Goal: Transaction & Acquisition: Book appointment/travel/reservation

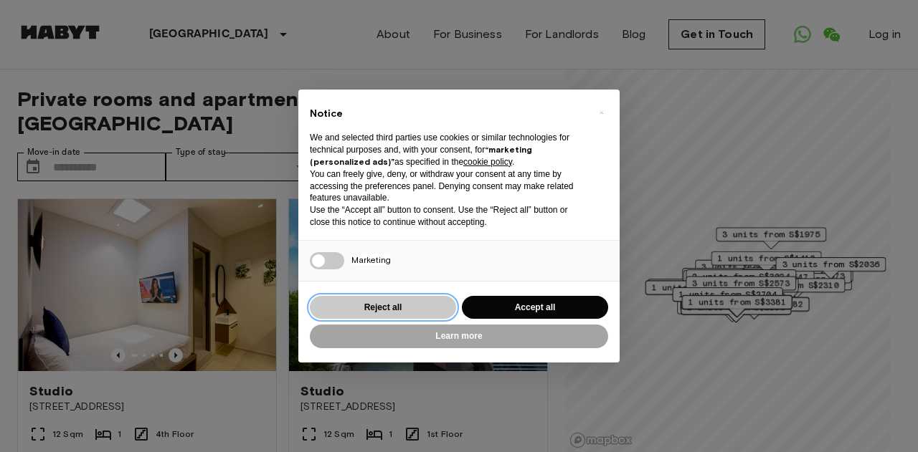
click at [389, 305] on button "Reject all" at bounding box center [383, 308] width 146 height 24
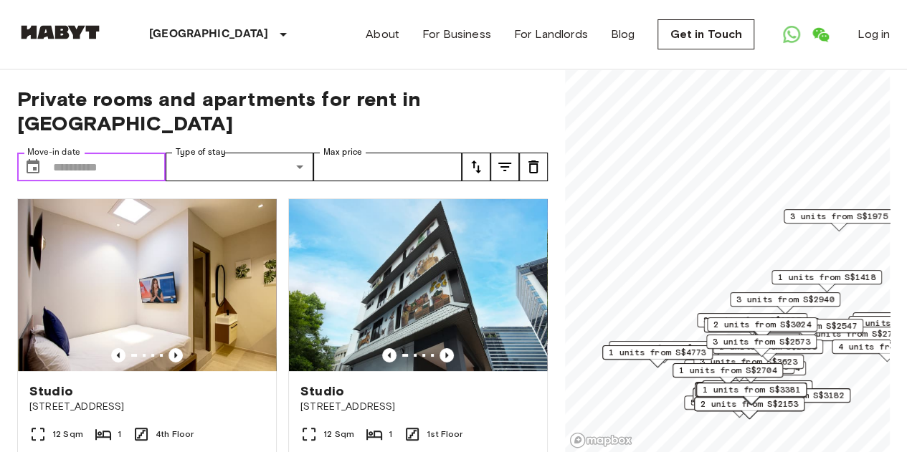
click at [116, 153] on input "Move-in date" at bounding box center [109, 167] width 113 height 29
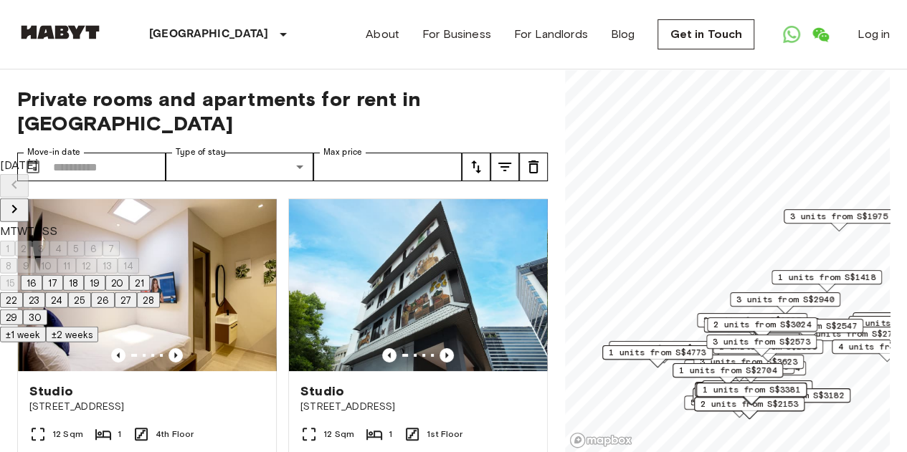
click at [137, 308] on button "27" at bounding box center [126, 301] width 22 height 16
type input "**********"
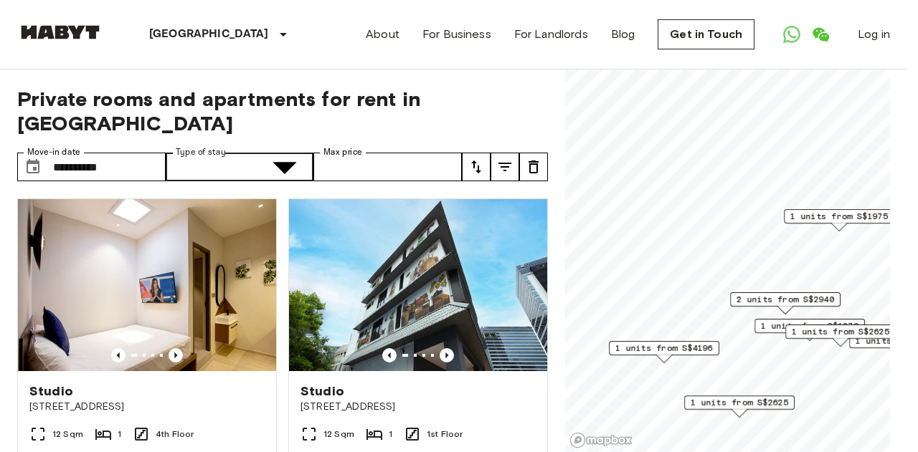
type input "******"
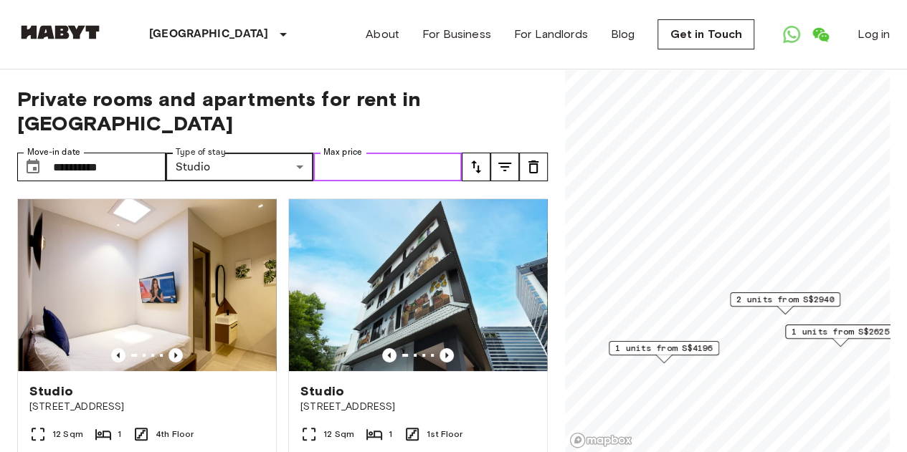
click at [372, 153] on input "Max price" at bounding box center [387, 167] width 148 height 29
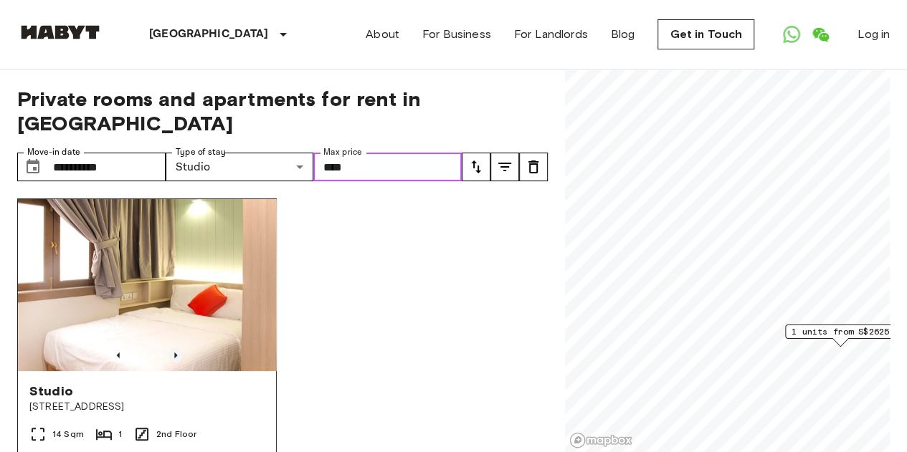
click at [175, 348] on icon "Previous image" at bounding box center [175, 355] width 14 height 14
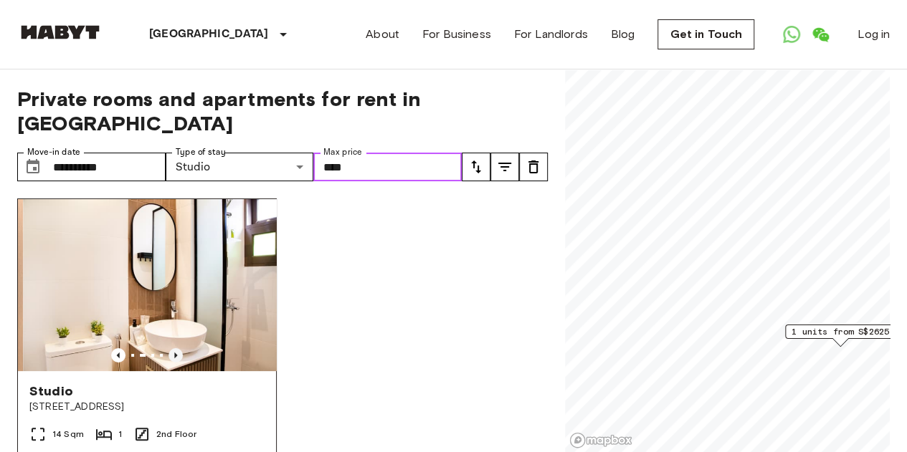
click at [174, 348] on icon "Previous image" at bounding box center [175, 355] width 14 height 14
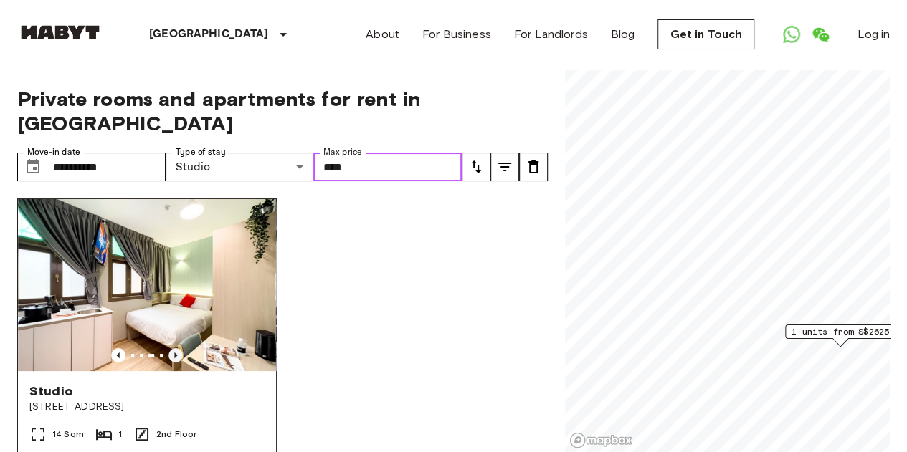
click at [174, 348] on icon "Previous image" at bounding box center [175, 355] width 14 height 14
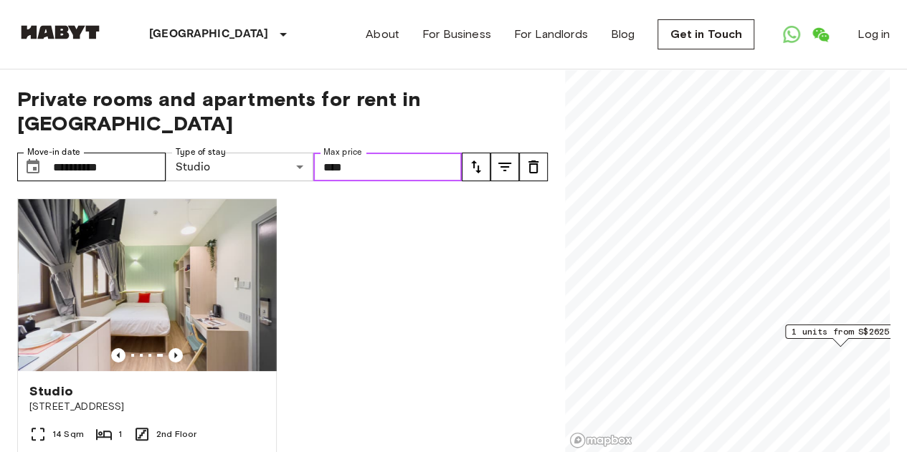
type input "****"
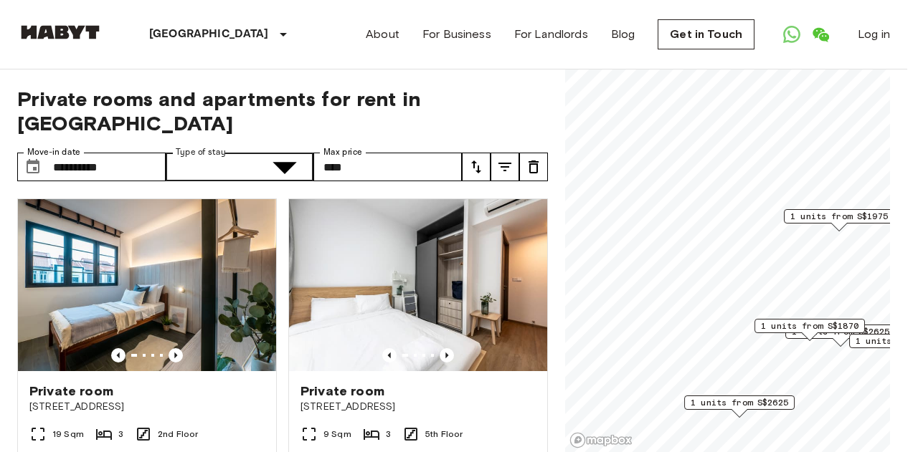
type input "**********"
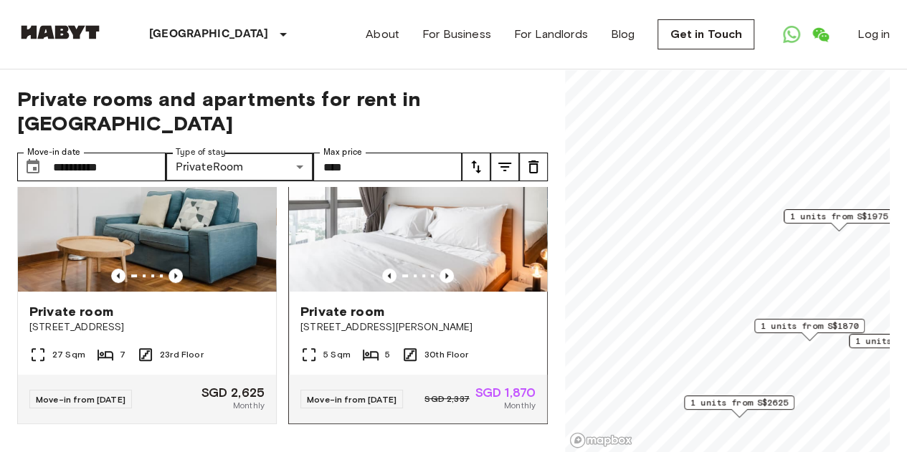
scroll to position [344, 0]
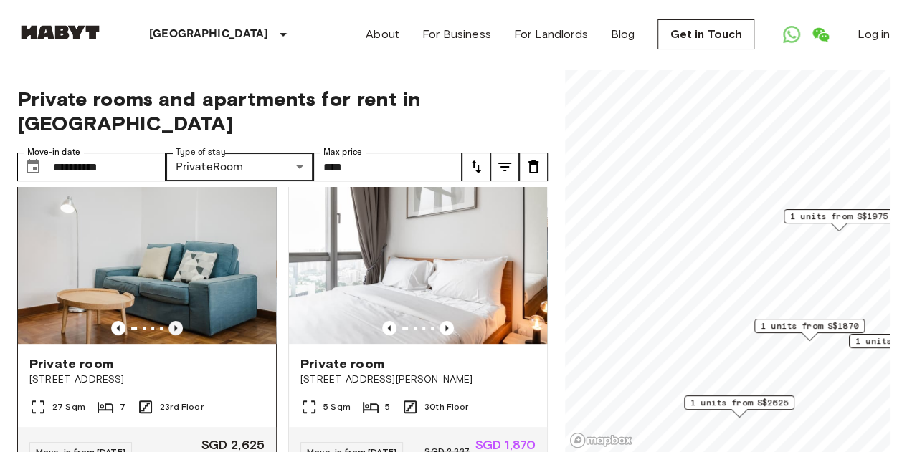
click at [172, 321] on icon "Previous image" at bounding box center [175, 328] width 14 height 14
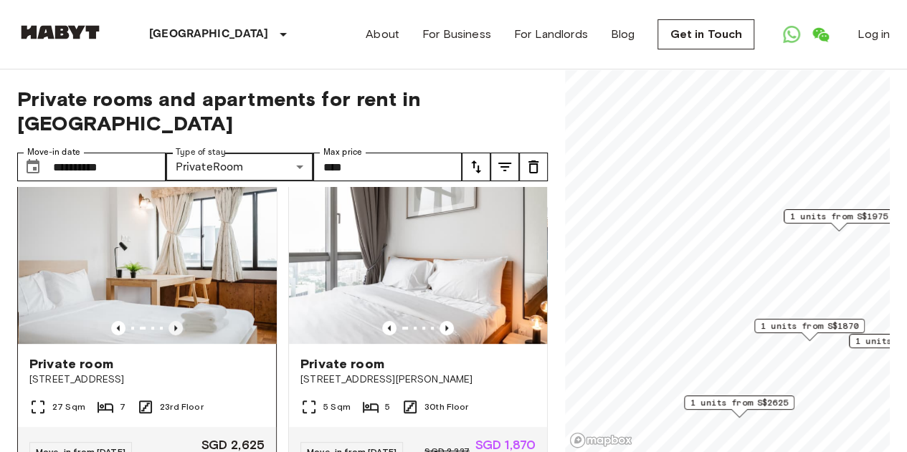
click at [174, 326] on icon "Previous image" at bounding box center [175, 329] width 3 height 6
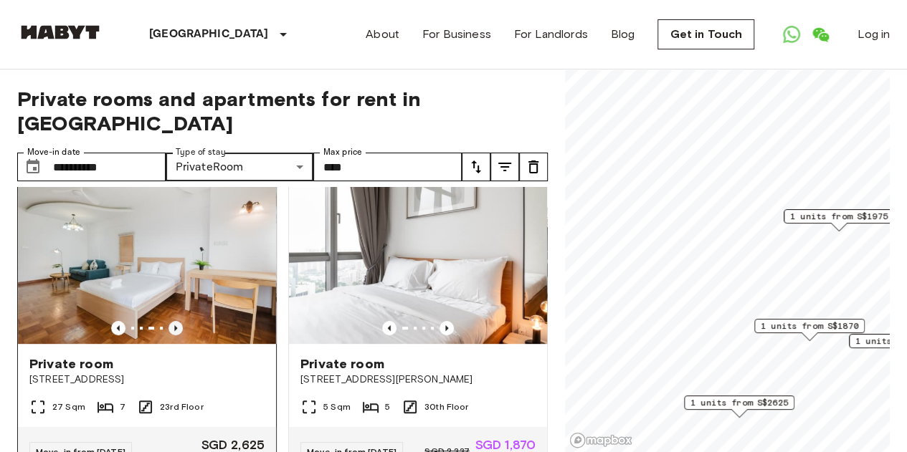
click at [174, 326] on icon "Previous image" at bounding box center [175, 329] width 3 height 6
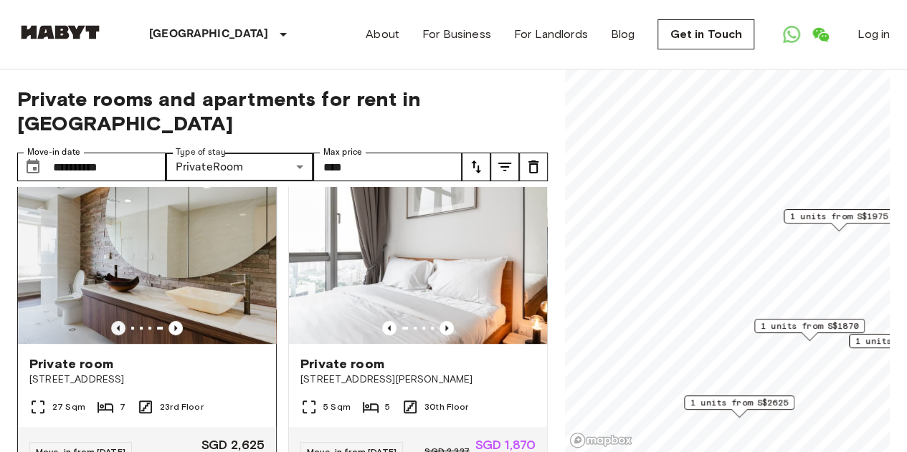
click at [113, 321] on icon "Previous image" at bounding box center [118, 328] width 14 height 14
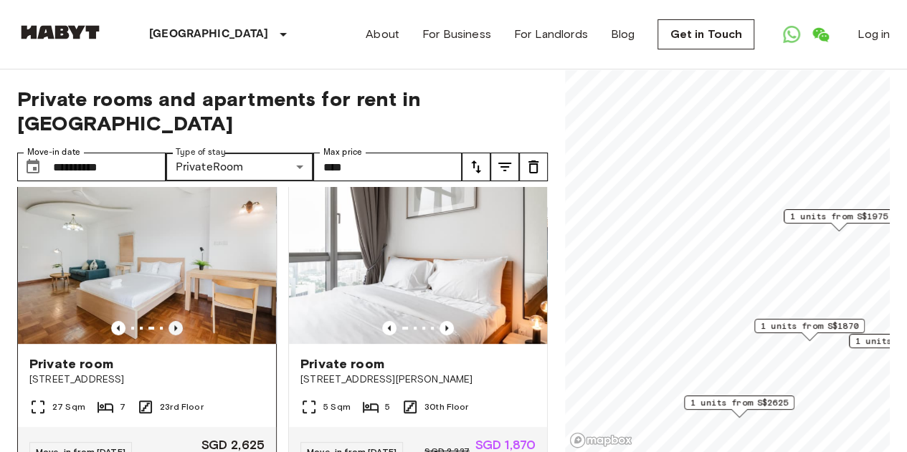
click at [168, 321] on icon "Previous image" at bounding box center [175, 328] width 14 height 14
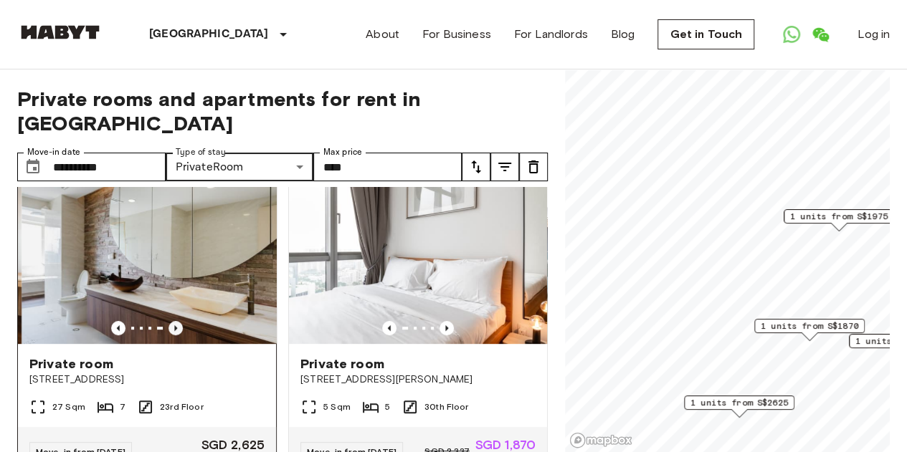
click at [170, 321] on icon "Previous image" at bounding box center [175, 328] width 14 height 14
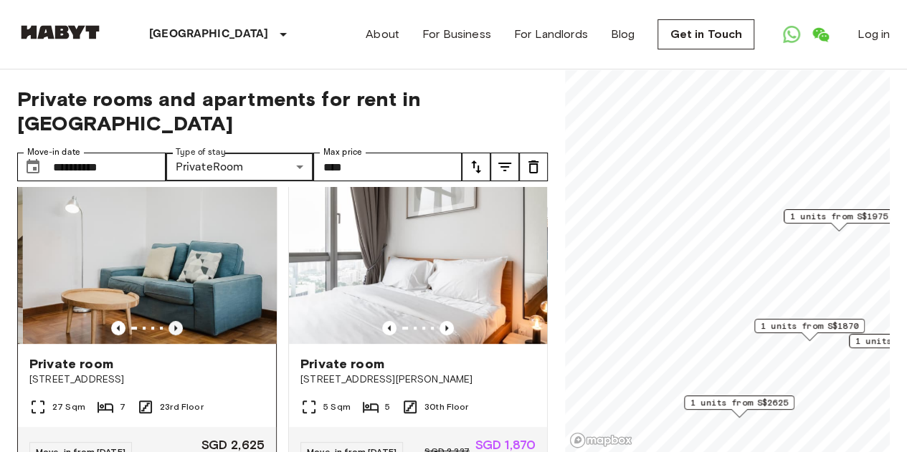
click at [170, 321] on icon "Previous image" at bounding box center [175, 328] width 14 height 14
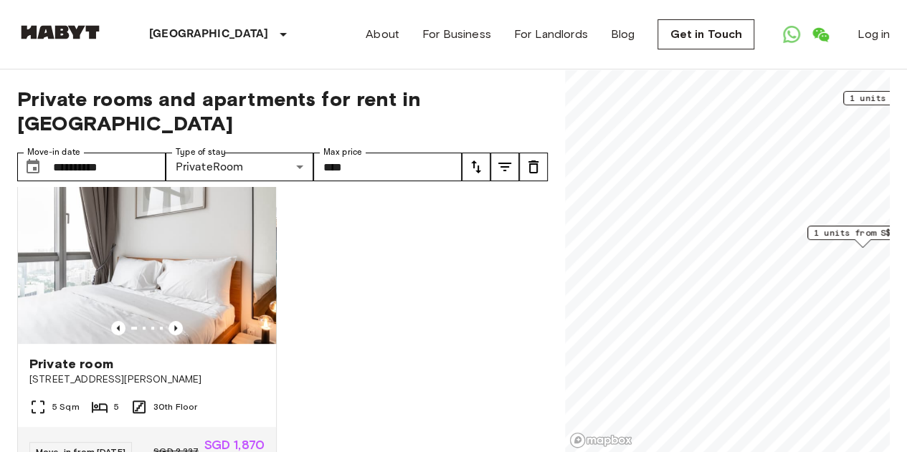
scroll to position [11, 0]
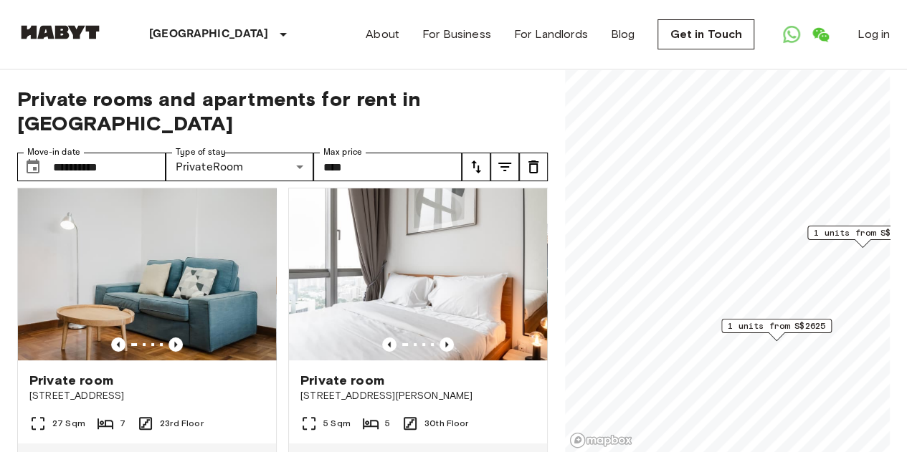
click at [777, 326] on span "1 units from S$2625" at bounding box center [777, 326] width 98 height 13
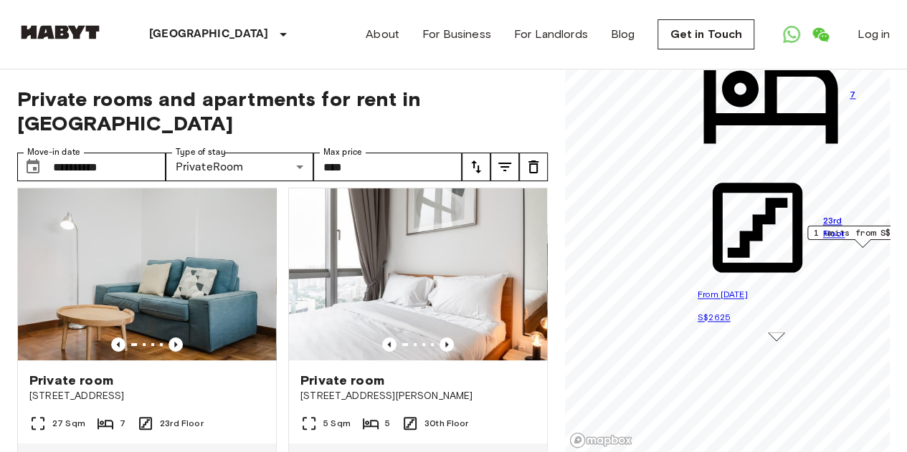
click at [855, 310] on p "S$2625" at bounding box center [777, 317] width 158 height 14
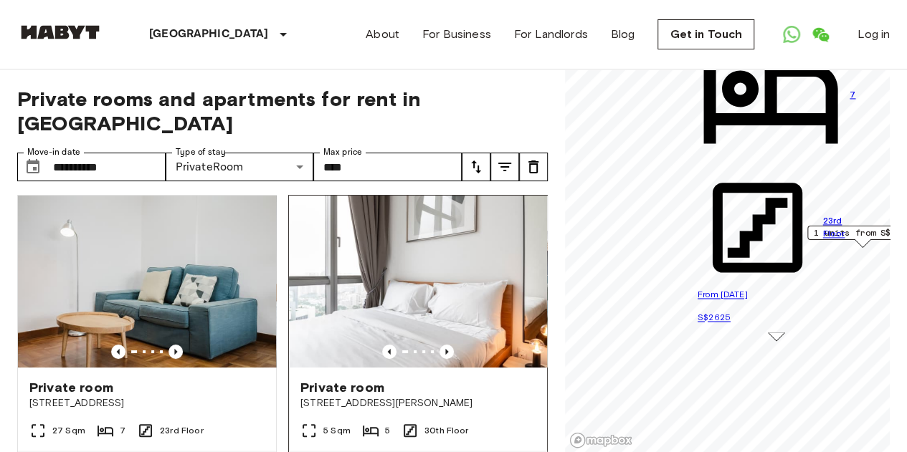
scroll to position [0, 0]
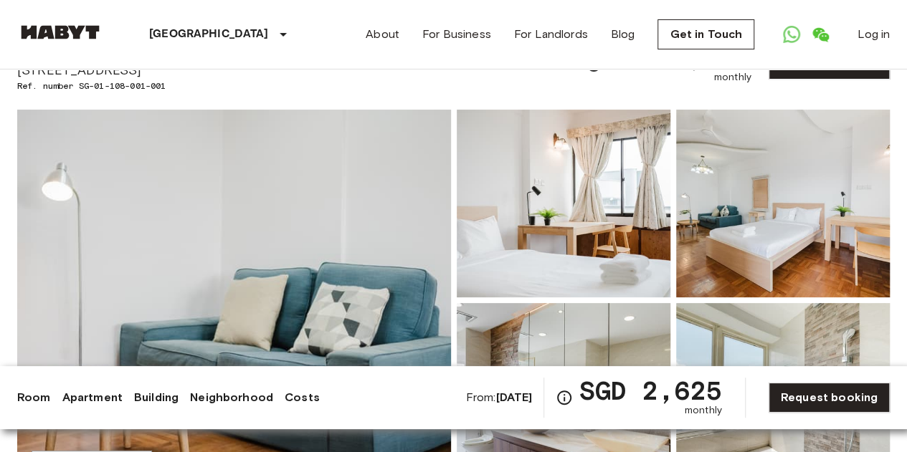
scroll to position [143, 0]
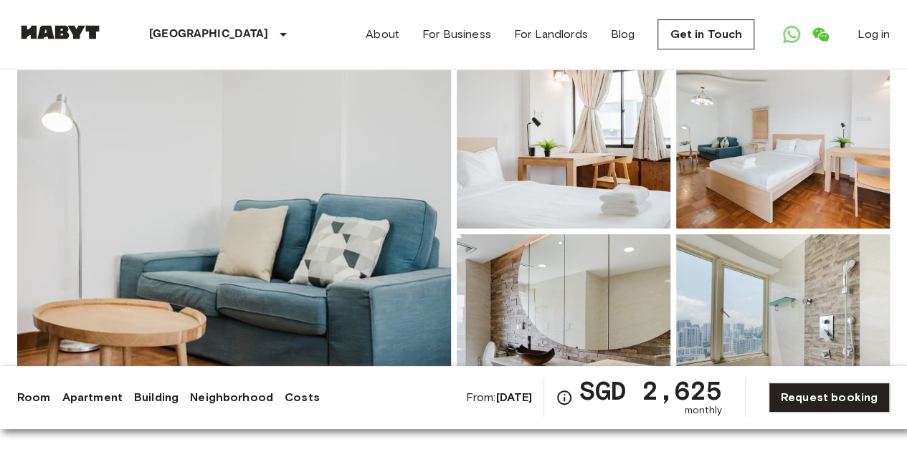
click at [339, 241] on img at bounding box center [234, 231] width 434 height 381
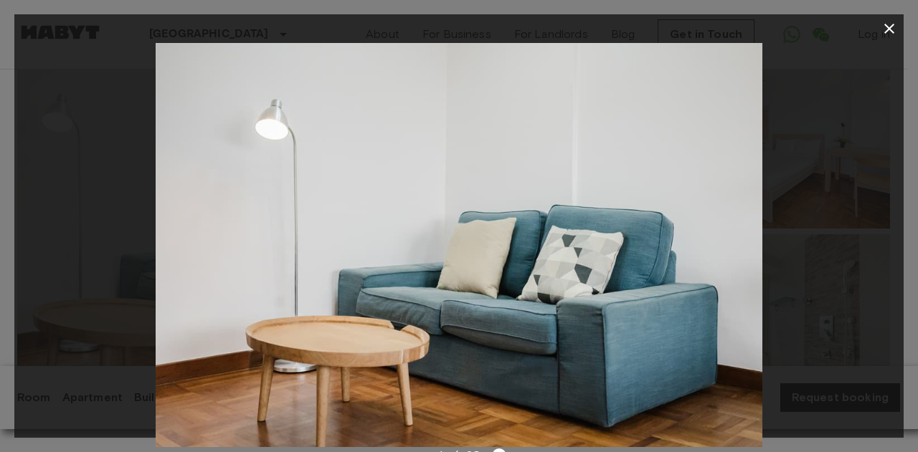
click at [849, 277] on div at bounding box center [458, 245] width 889 height 404
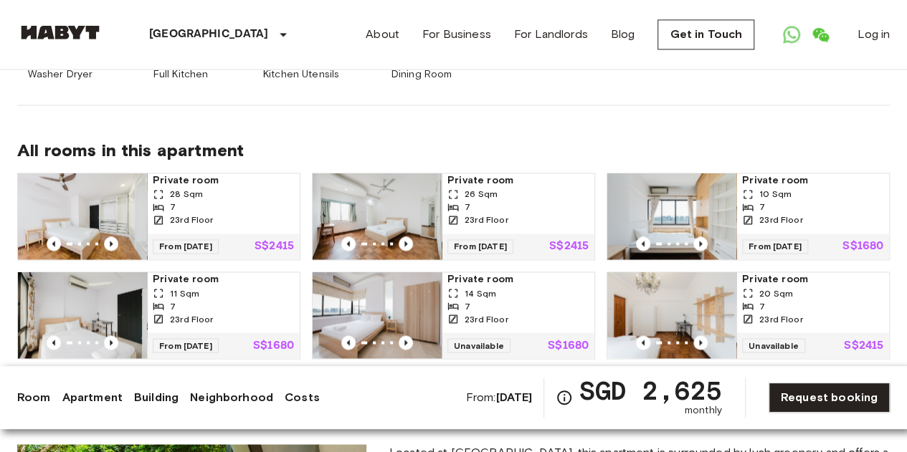
scroll to position [1075, 0]
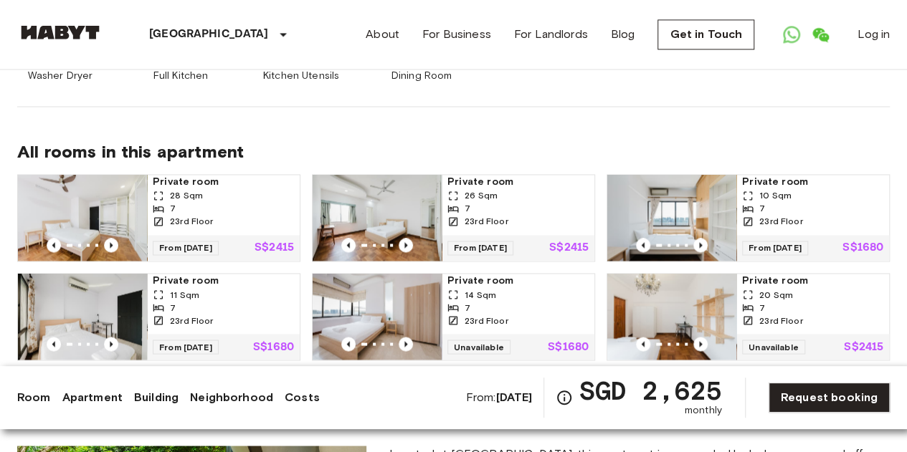
click at [792, 32] on icon "Open WhatsApp" at bounding box center [791, 34] width 17 height 17
